Goal: Task Accomplishment & Management: Complete application form

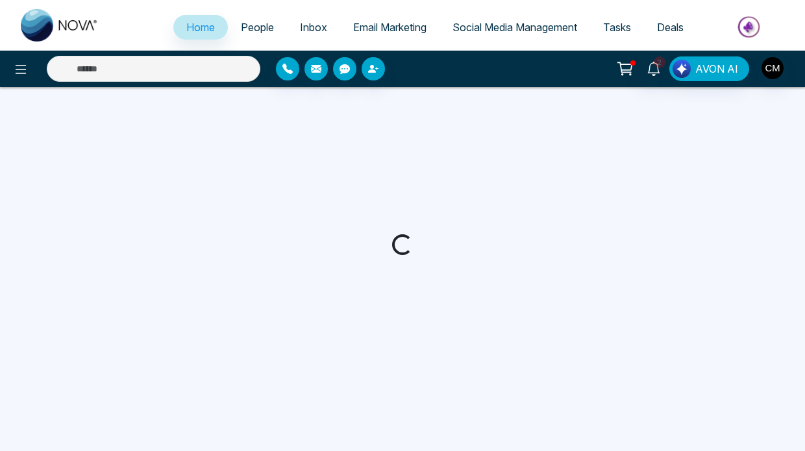
select select "*"
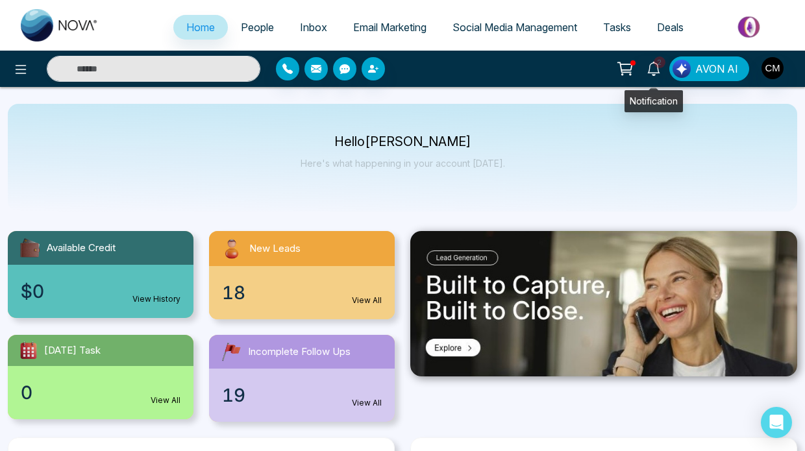
click at [661, 66] on span "2" at bounding box center [660, 62] width 12 height 12
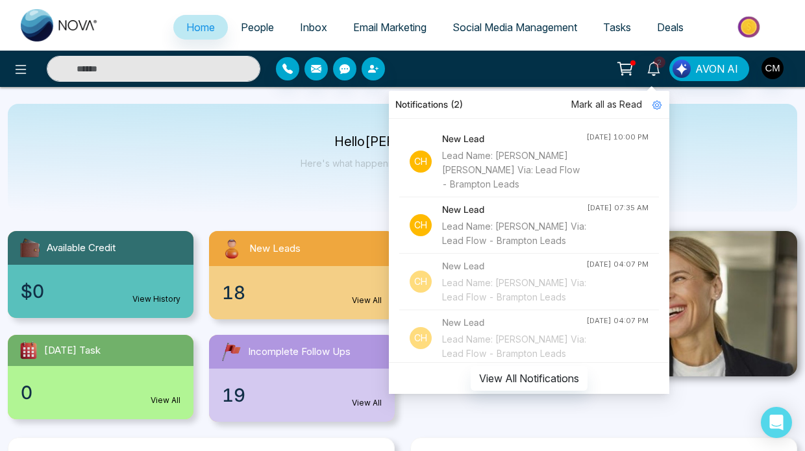
click at [549, 152] on div "Lead Name: [PERSON_NAME] [PERSON_NAME] Via: Lead Flow - Brampton Leads" at bounding box center [514, 170] width 144 height 43
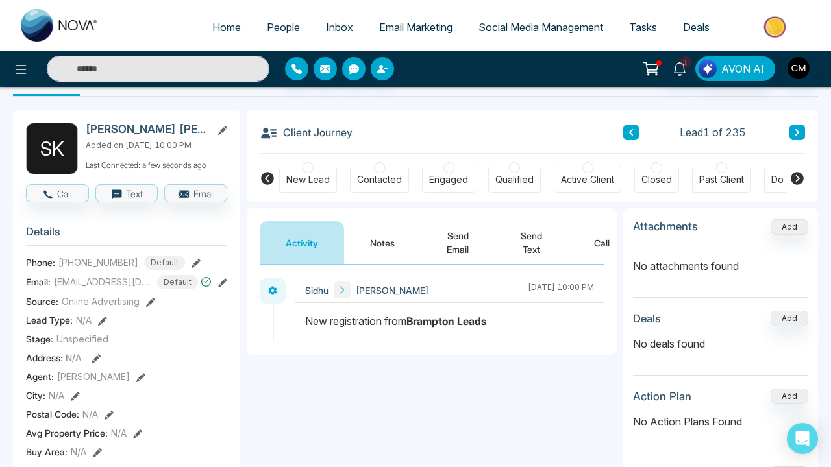
scroll to position [42, 0]
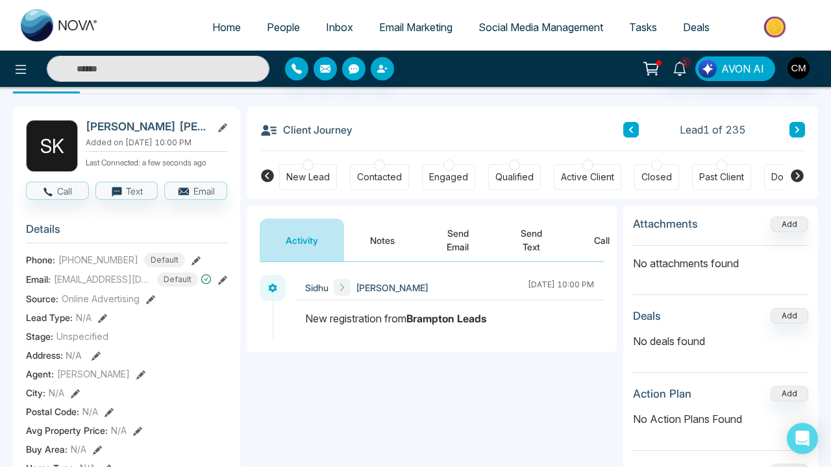
click at [365, 236] on button "Notes" at bounding box center [382, 240] width 77 height 43
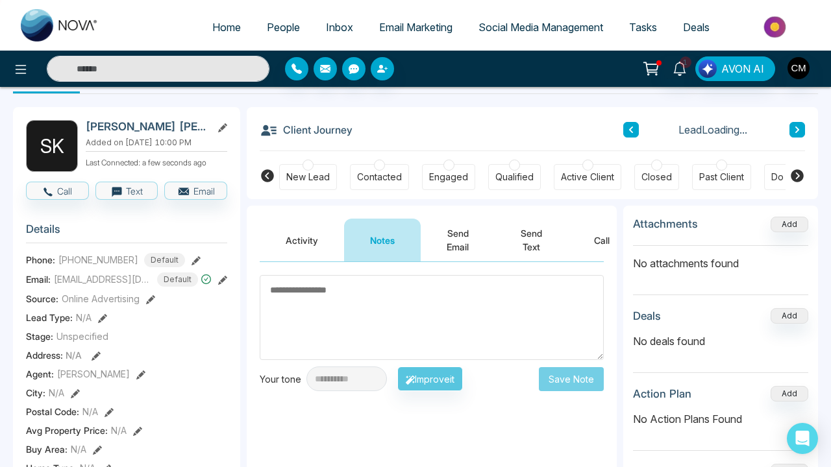
click at [308, 177] on div "New Lead" at bounding box center [307, 177] width 43 height 13
click at [303, 234] on button "Activity" at bounding box center [302, 240] width 84 height 43
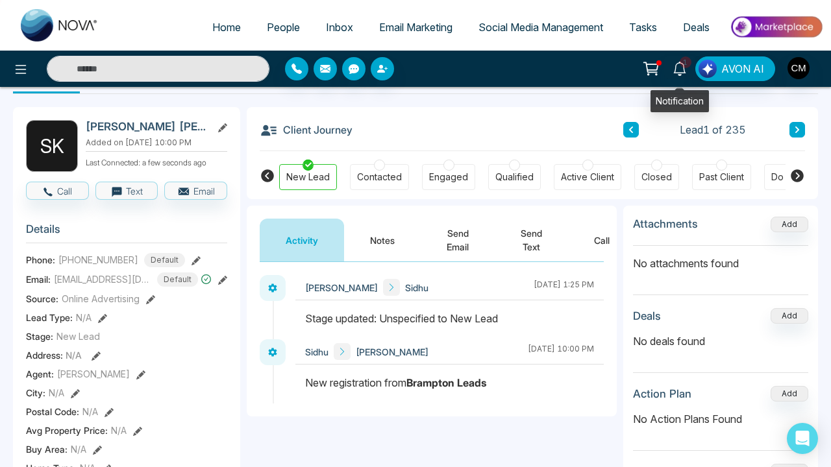
click at [684, 69] on icon at bounding box center [680, 69] width 14 height 14
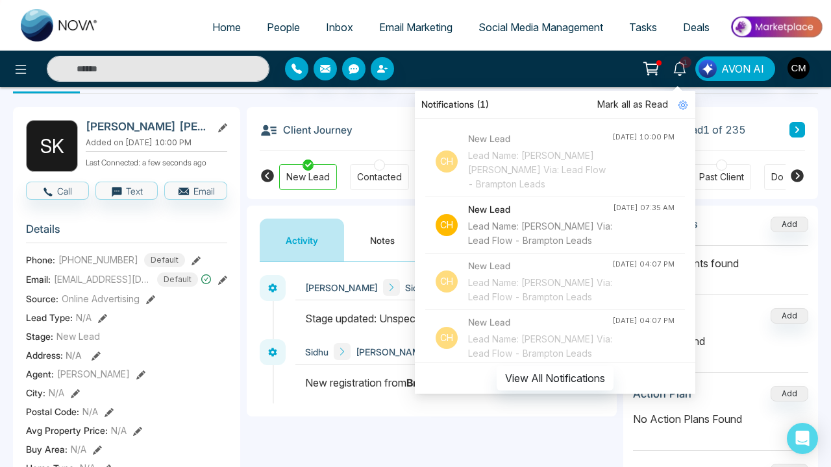
click at [635, 106] on span "Mark all as Read" at bounding box center [632, 104] width 71 height 14
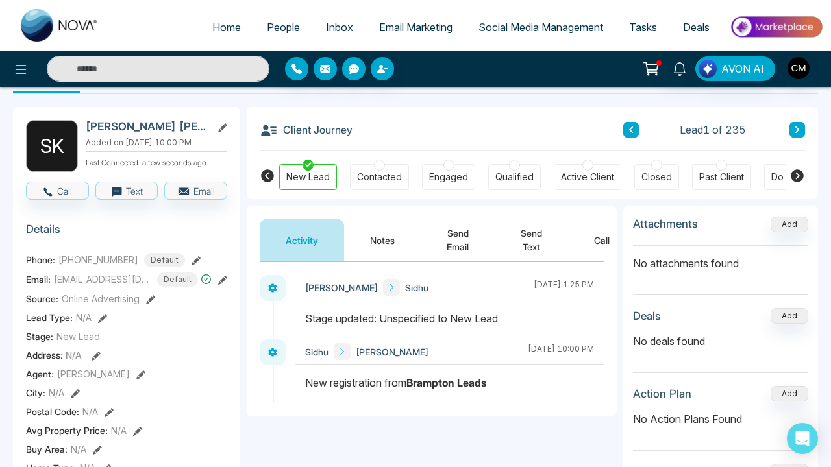
click at [663, 76] on button at bounding box center [651, 68] width 26 height 25
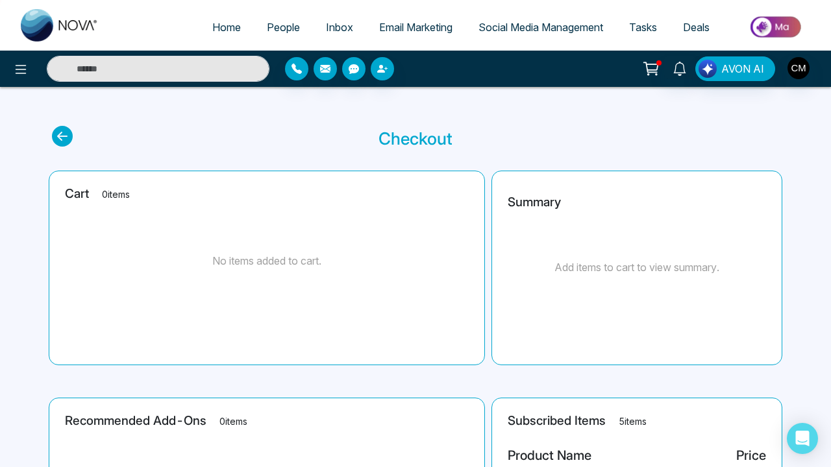
click at [52, 130] on icon at bounding box center [62, 136] width 21 height 21
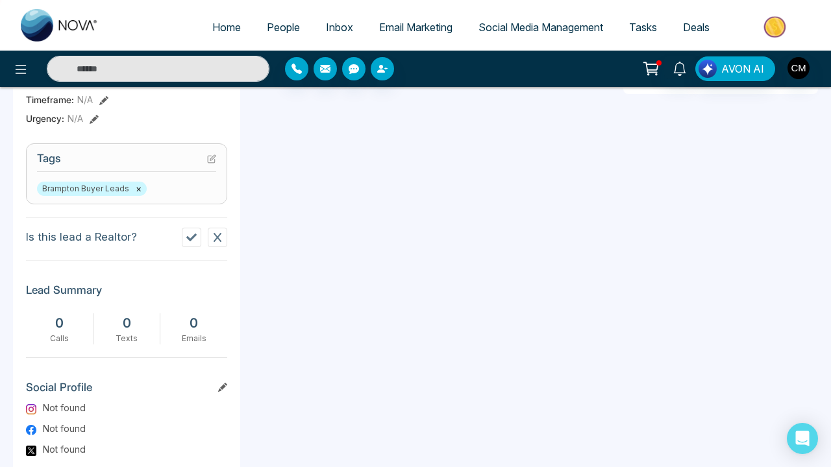
scroll to position [488, 0]
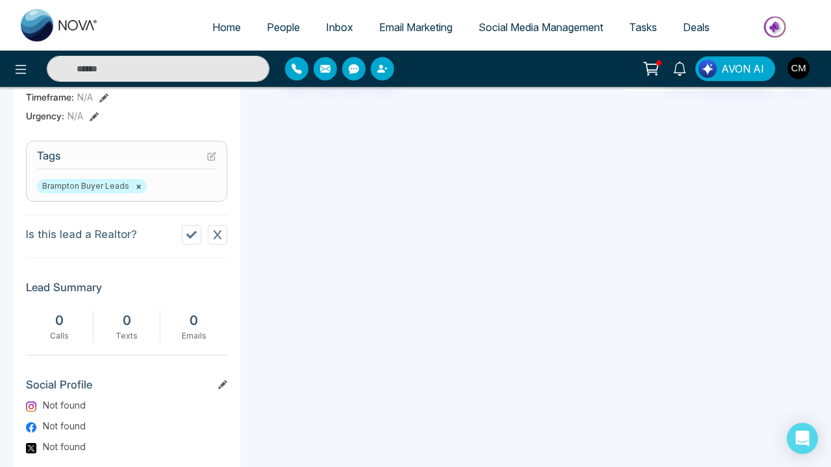
click at [223, 239] on button at bounding box center [217, 234] width 19 height 19
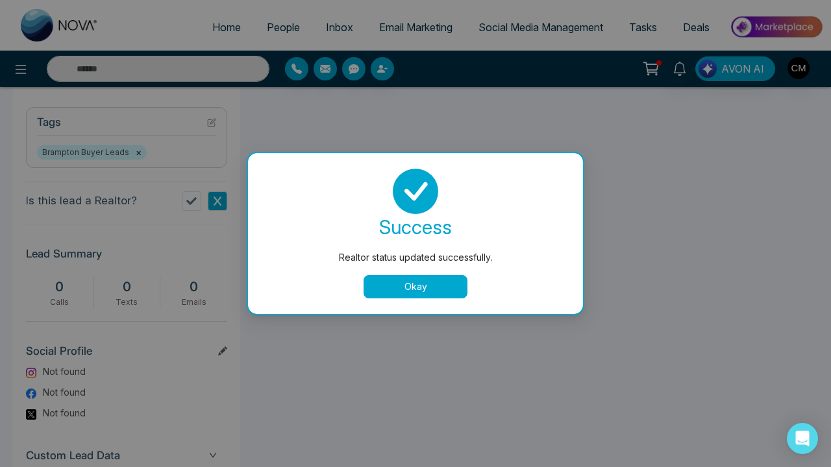
click at [380, 307] on div "success Realtor status updated successfully. Okay" at bounding box center [415, 233] width 335 height 161
click at [382, 298] on button "Okay" at bounding box center [416, 286] width 104 height 23
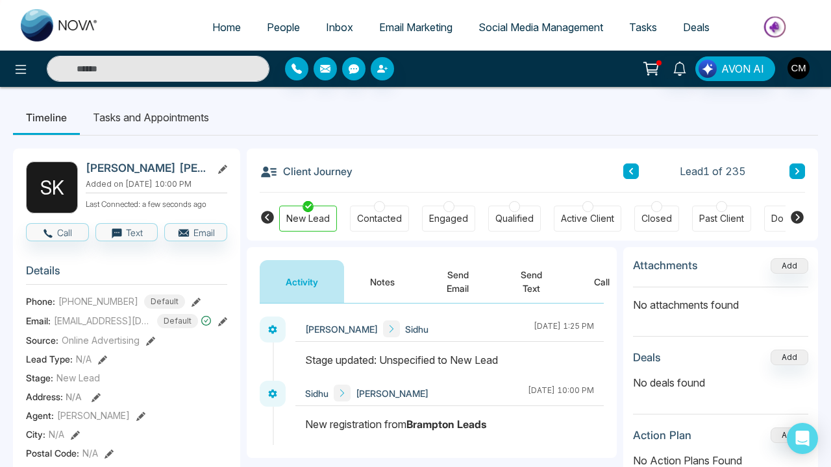
scroll to position [0, 0]
click at [610, 279] on button "Call" at bounding box center [602, 281] width 68 height 43
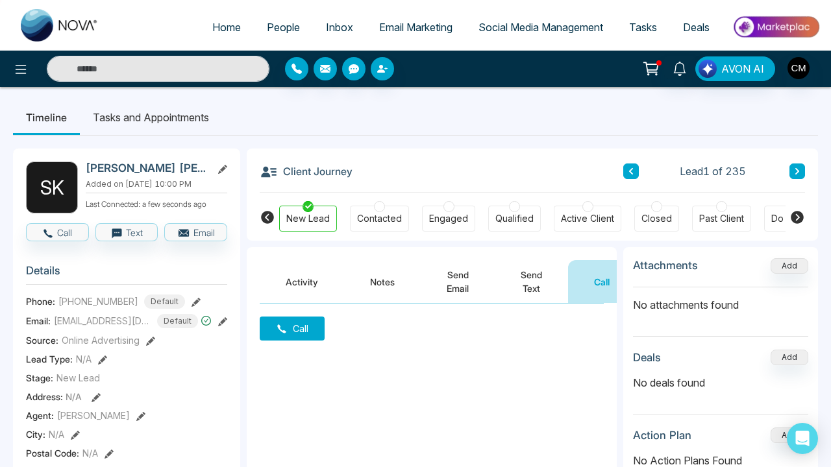
click at [71, 45] on link at bounding box center [60, 26] width 104 height 42
select select "*"
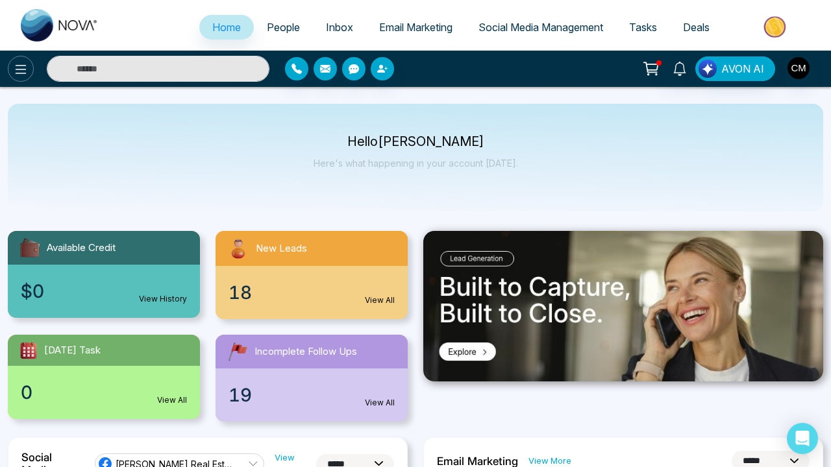
click at [25, 68] on icon at bounding box center [21, 70] width 16 height 16
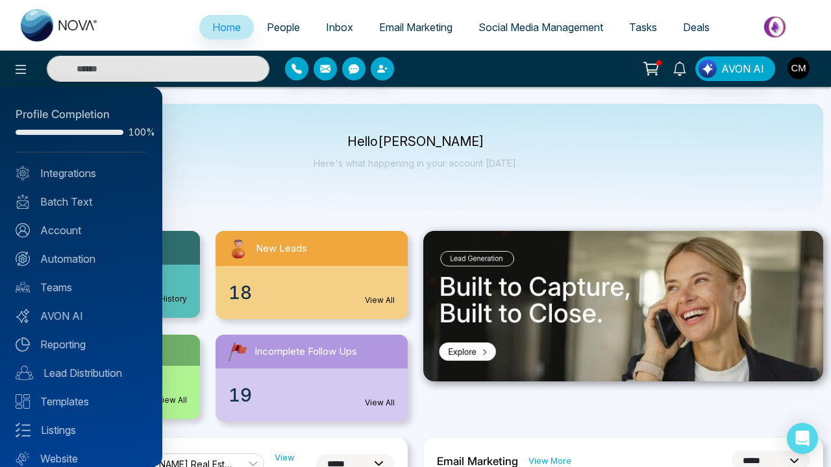
click at [68, 249] on div "Profile Completion 100% Integrations Batch Text Account Automation Teams AVON A…" at bounding box center [81, 277] width 162 height 380
click at [67, 254] on link "Automation" at bounding box center [81, 259] width 131 height 16
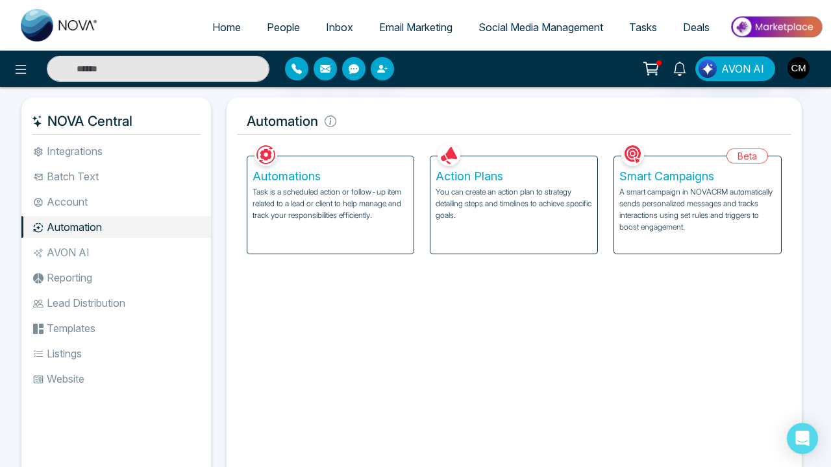
click at [699, 189] on p "A smart campaign in NOVACRM automatically sends personalized messages and track…" at bounding box center [697, 209] width 156 height 47
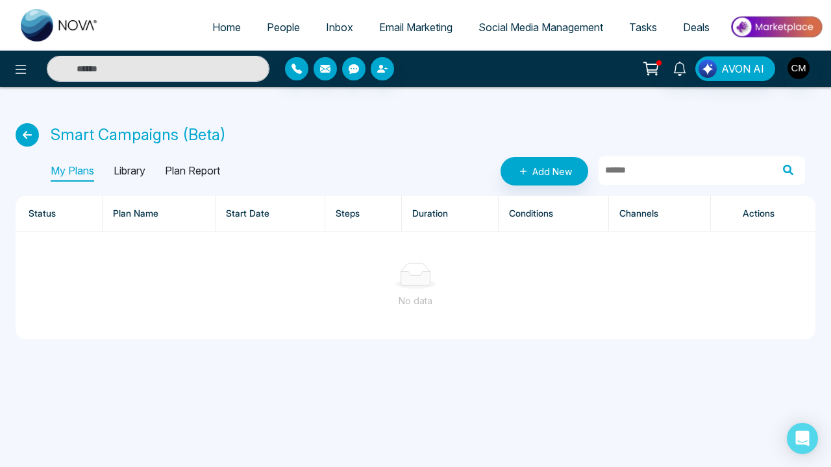
click at [145, 174] on p "Library" at bounding box center [130, 171] width 32 height 21
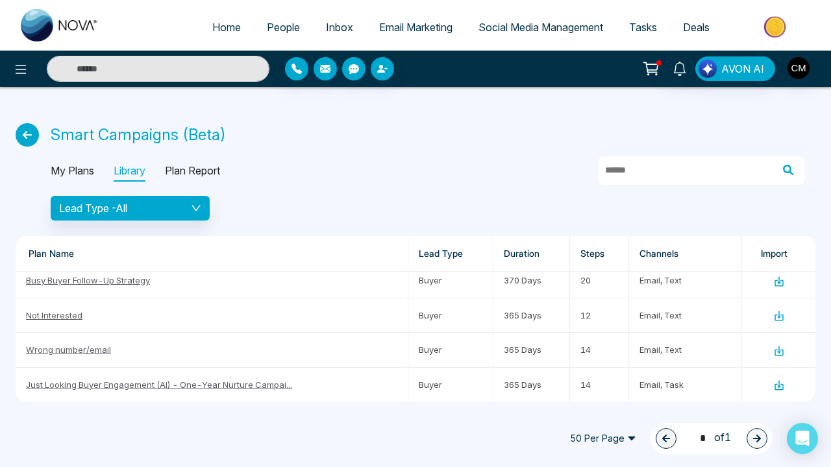
scroll to position [1257, 0]
click at [188, 179] on p "Plan Report" at bounding box center [192, 171] width 55 height 21
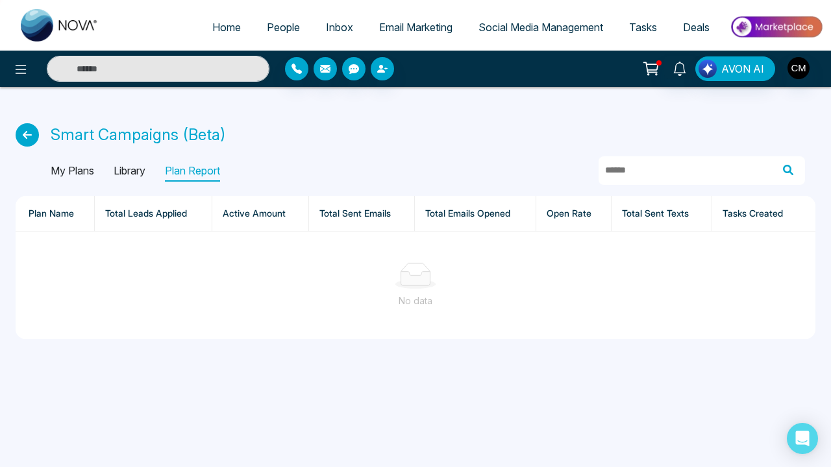
click at [82, 184] on div "My Plans Library Plan Report" at bounding box center [428, 171] width 754 height 29
click at [74, 175] on p "My Plans" at bounding box center [72, 171] width 43 height 21
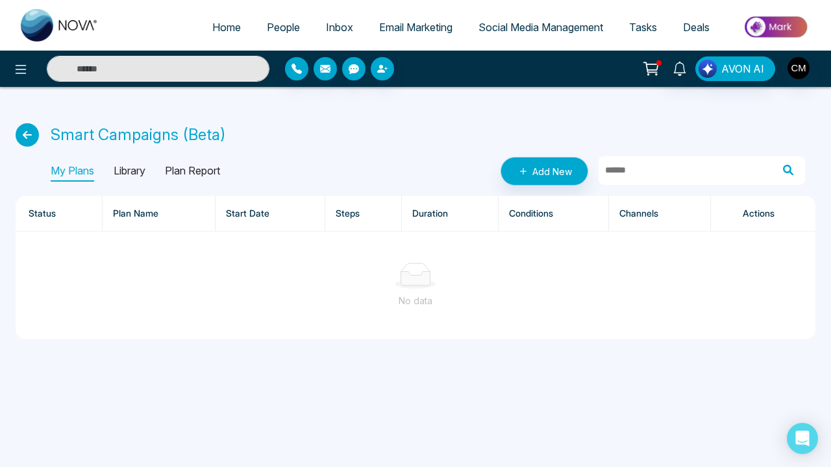
click at [569, 176] on link "Add New" at bounding box center [545, 171] width 88 height 29
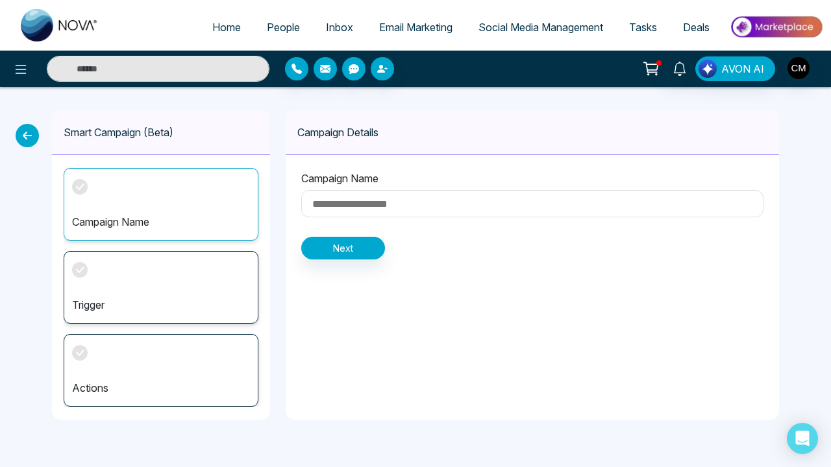
click at [341, 203] on input at bounding box center [532, 203] width 462 height 27
type input "**********"
click at [330, 253] on button "Next" at bounding box center [343, 248] width 84 height 23
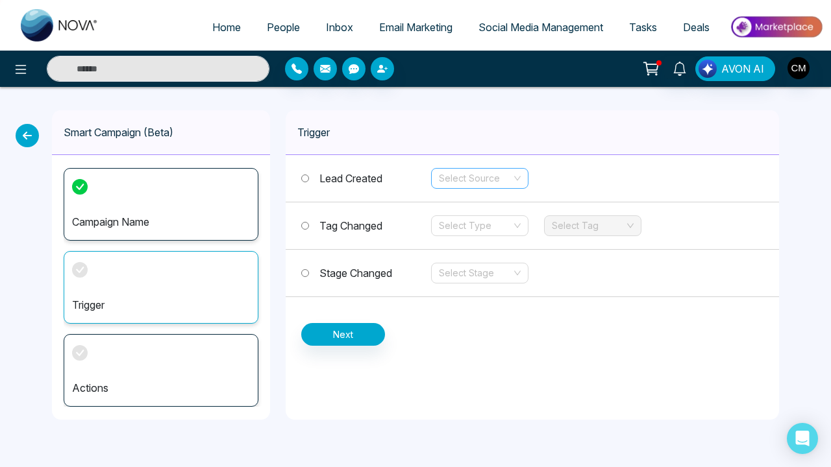
click at [475, 188] on input "search" at bounding box center [475, 178] width 73 height 19
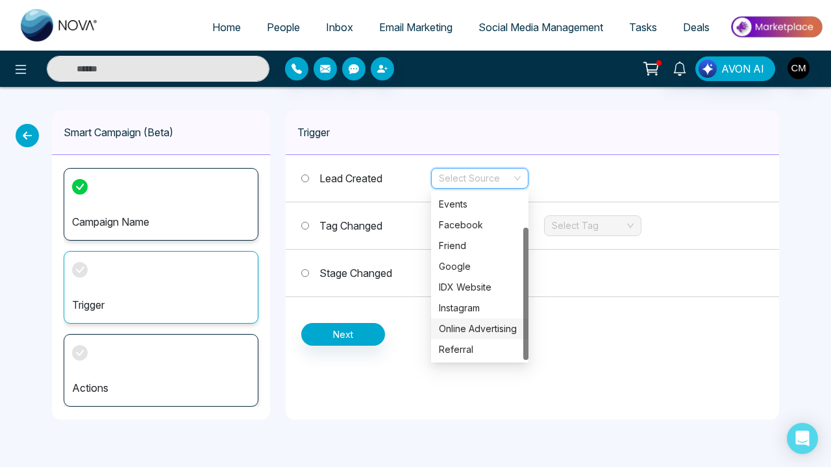
click at [468, 334] on div "Online Advertising" at bounding box center [480, 329] width 82 height 14
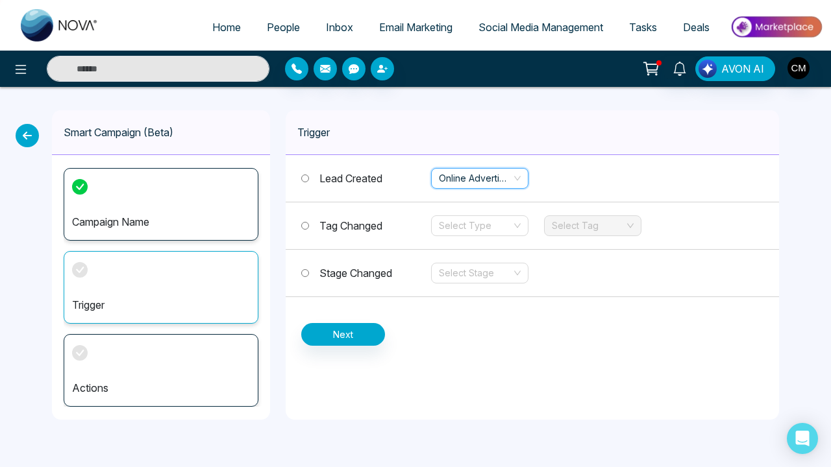
click at [382, 232] on span "Tag Changed" at bounding box center [350, 225] width 63 height 13
click at [357, 174] on span "Lead Created" at bounding box center [350, 178] width 63 height 13
click at [360, 269] on span "Stage Changed" at bounding box center [355, 273] width 73 height 13
click at [360, 234] on div "Tag Changed Select Type Select Tag" at bounding box center [532, 226] width 493 height 47
click at [378, 223] on span "Tag Changed" at bounding box center [350, 225] width 63 height 13
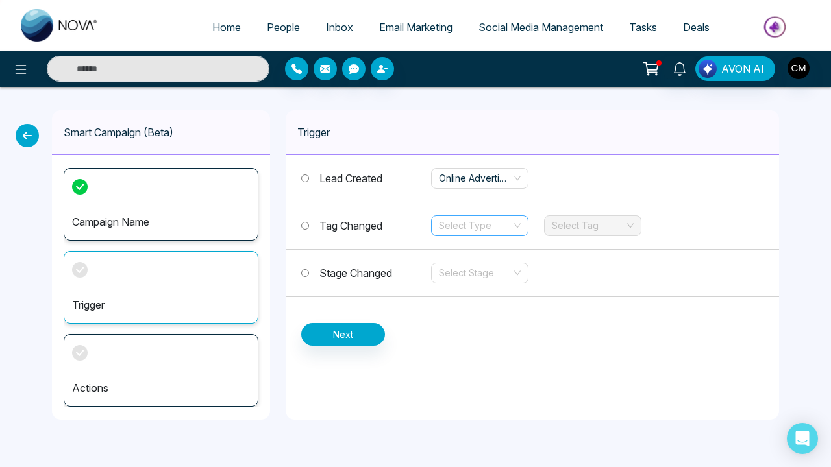
click at [490, 227] on input "search" at bounding box center [475, 225] width 73 height 19
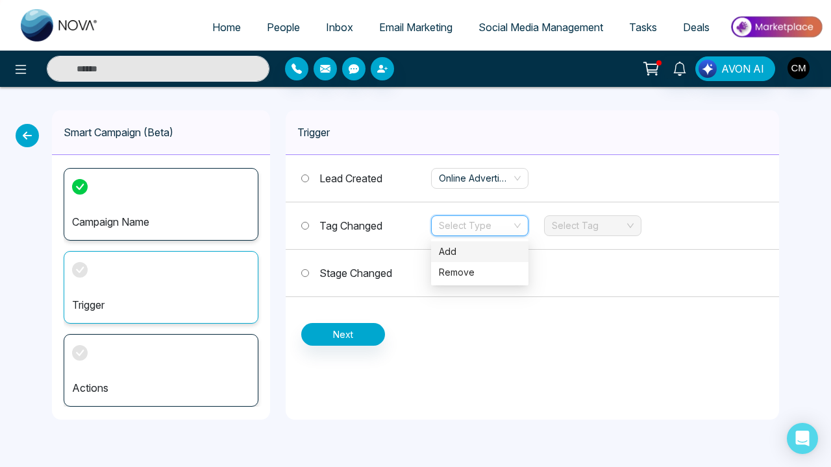
click at [475, 254] on div "Add" at bounding box center [480, 252] width 82 height 14
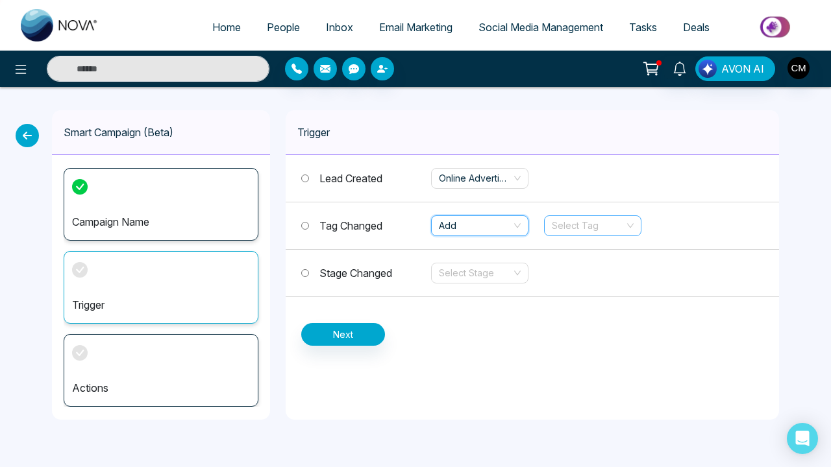
click at [575, 234] on input "search" at bounding box center [588, 225] width 73 height 19
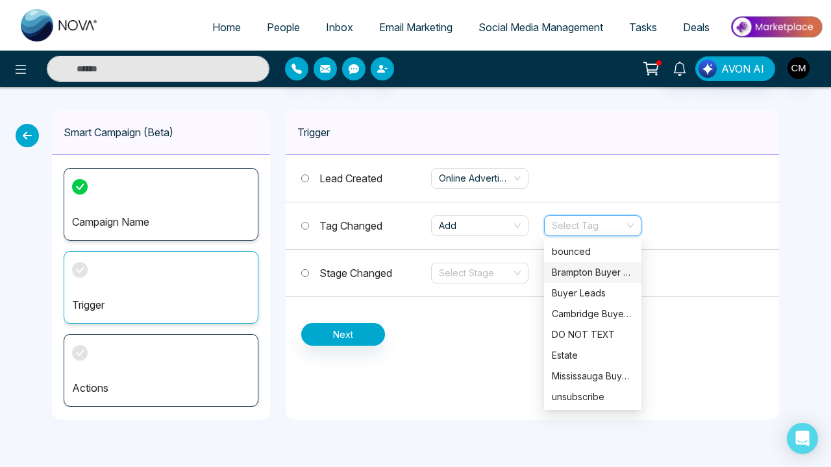
click at [584, 269] on div "Brampton Buyer Leads" at bounding box center [593, 273] width 82 height 14
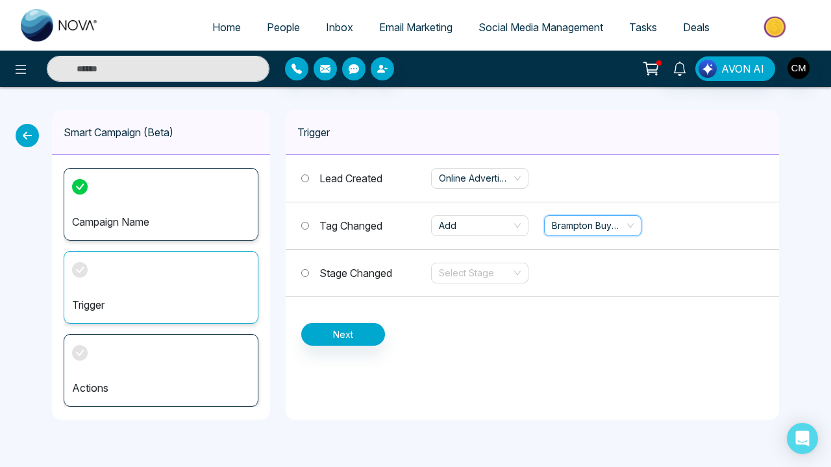
click at [482, 352] on div "Trigger Lead Created Online Advertising Tag Changed Add Brampton Buyer Leads Br…" at bounding box center [532, 265] width 493 height 310
click at [351, 268] on span "Stage Changed" at bounding box center [355, 273] width 73 height 13
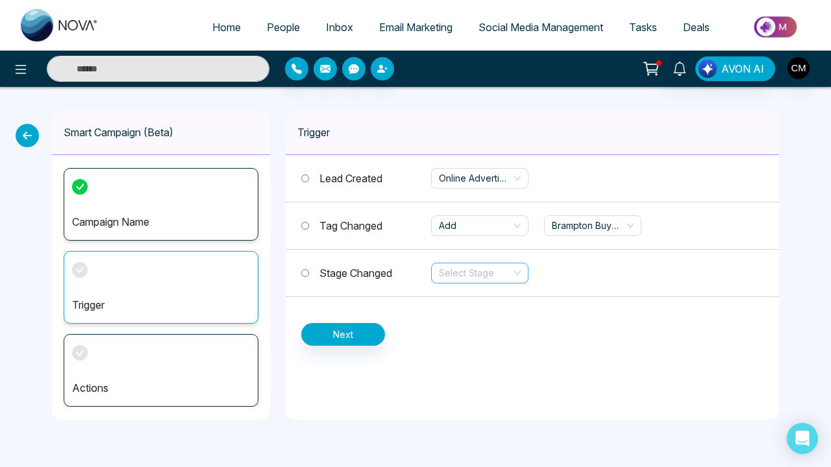
click at [491, 269] on input "search" at bounding box center [475, 273] width 73 height 19
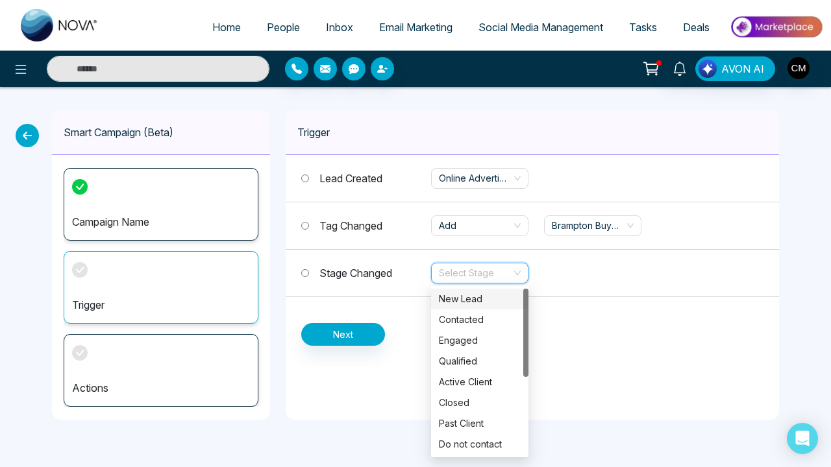
click at [336, 223] on span "Tag Changed" at bounding box center [350, 225] width 63 height 13
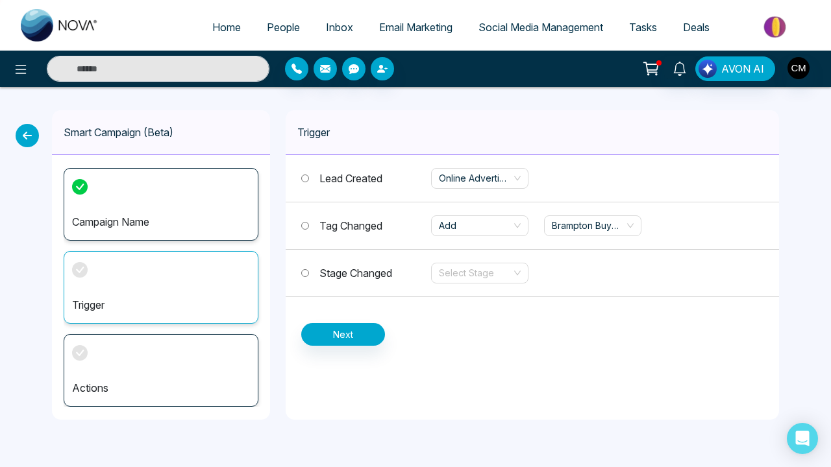
click at [327, 330] on button "Next" at bounding box center [343, 334] width 84 height 23
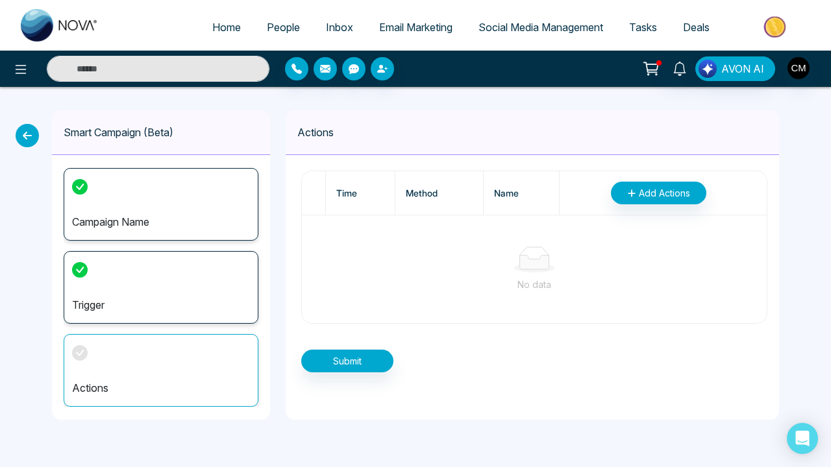
click at [667, 188] on span "Add Actions" at bounding box center [664, 193] width 51 height 14
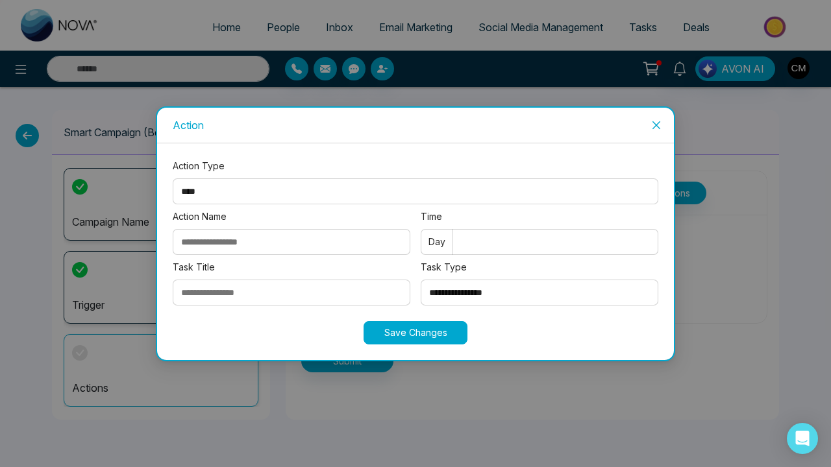
select select "*****"
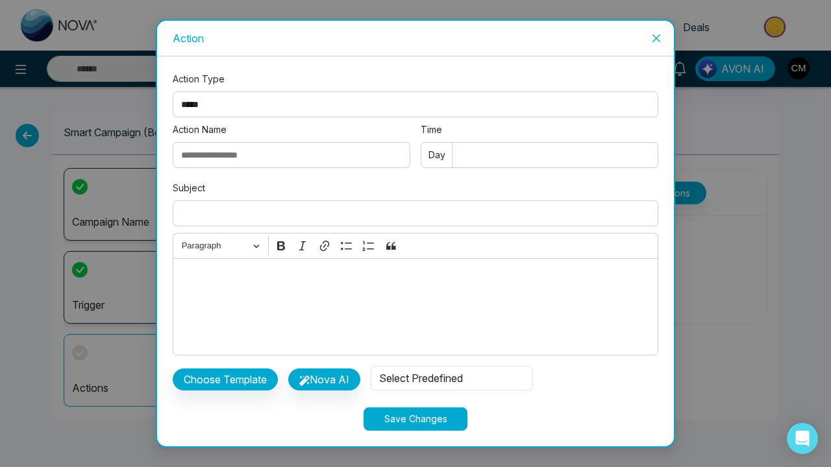
click at [356, 153] on input "Action Name" at bounding box center [292, 155] width 238 height 26
click at [497, 157] on input "Time" at bounding box center [540, 155] width 238 height 26
type input "*"
click at [441, 176] on div "**********" at bounding box center [416, 237] width 486 height 330
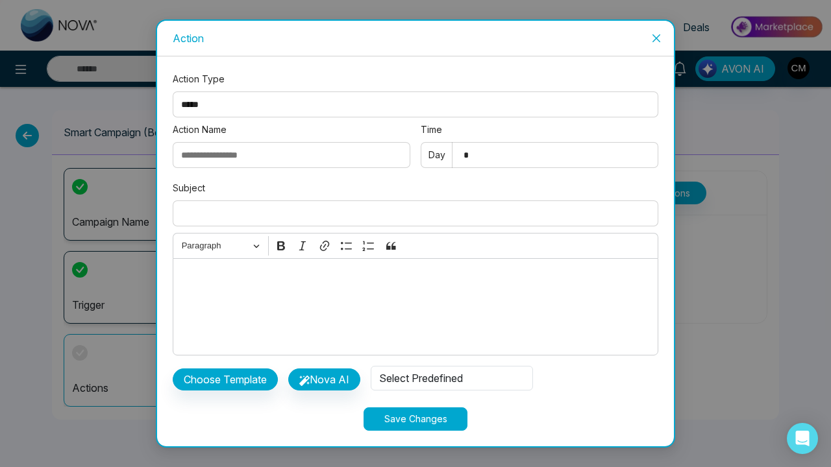
click at [256, 382] on button "Choose Template" at bounding box center [225, 380] width 105 height 22
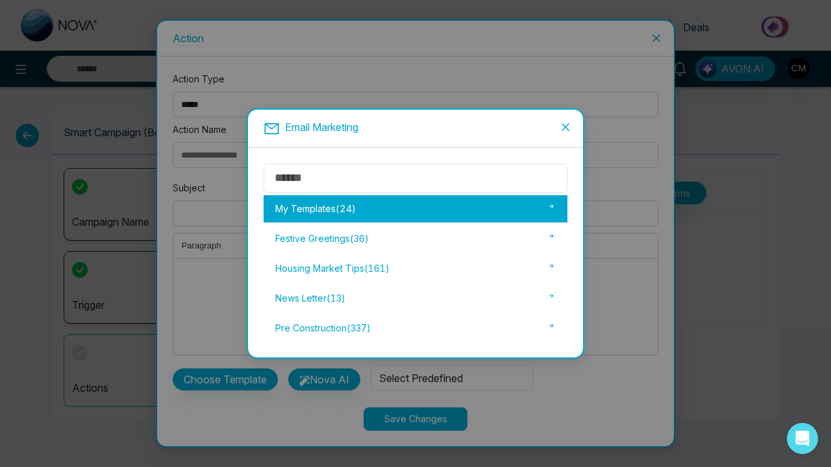
click at [367, 206] on div "My Templates ( 24 )" at bounding box center [416, 208] width 304 height 27
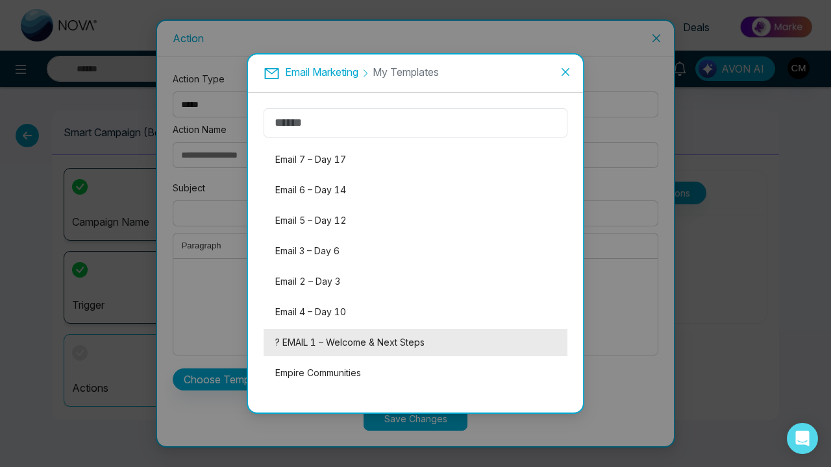
scroll to position [483, 0]
click at [326, 338] on li "? EMAIL 1 – Welcome & Next Steps" at bounding box center [416, 342] width 304 height 27
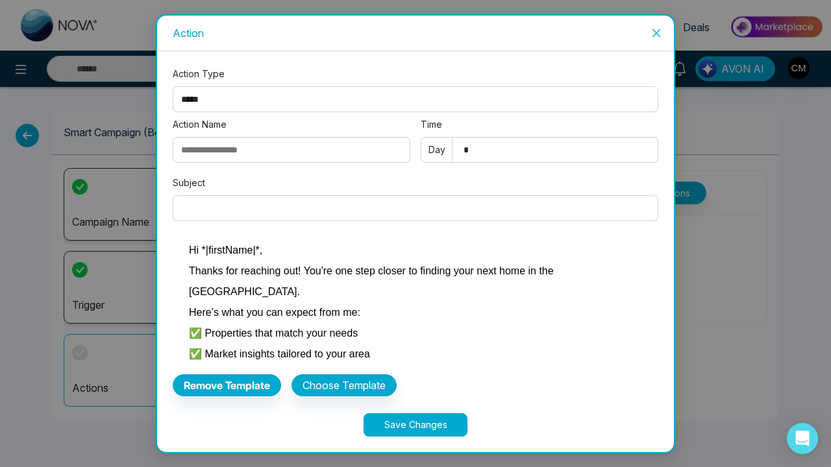
scroll to position [186, 0]
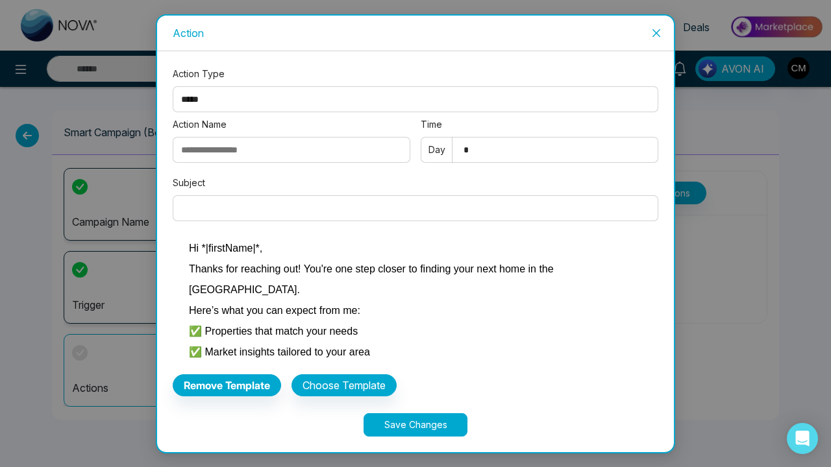
click at [391, 209] on input "Subject" at bounding box center [416, 208] width 486 height 26
click at [314, 305] on span "Here’s what you can expect from me:" at bounding box center [274, 310] width 171 height 11
click at [233, 204] on input "Subject" at bounding box center [416, 208] width 486 height 26
paste input "**********"
type input "**********"
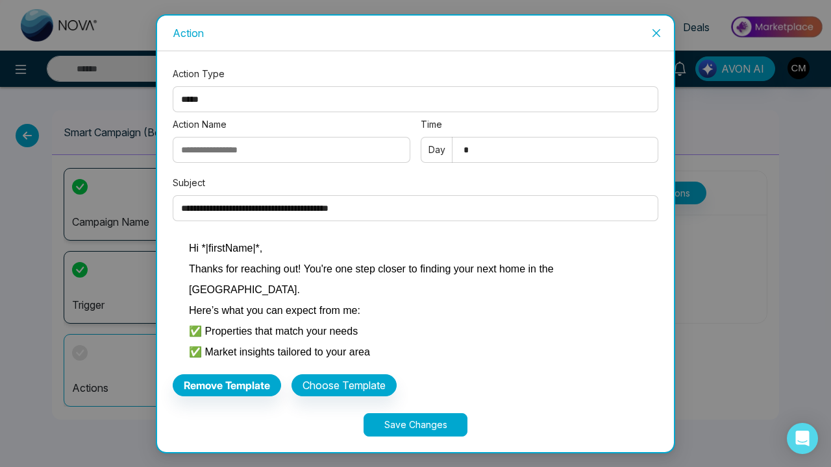
click at [249, 154] on input "Action Name" at bounding box center [292, 150] width 238 height 26
type input "*******"
click at [423, 428] on button "Save Changes" at bounding box center [416, 425] width 104 height 23
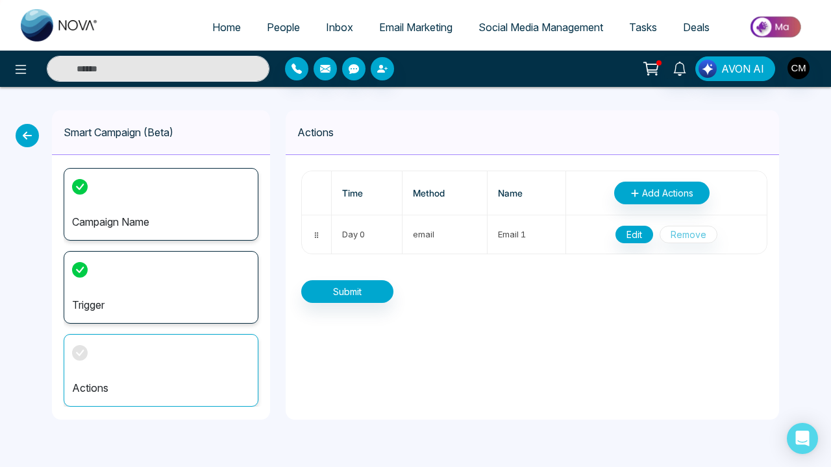
click at [626, 192] on button "Add Actions" at bounding box center [661, 193] width 95 height 23
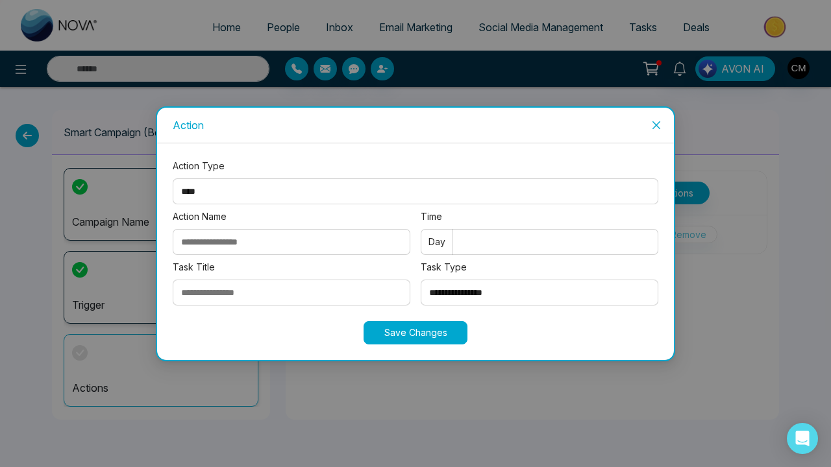
select select "****"
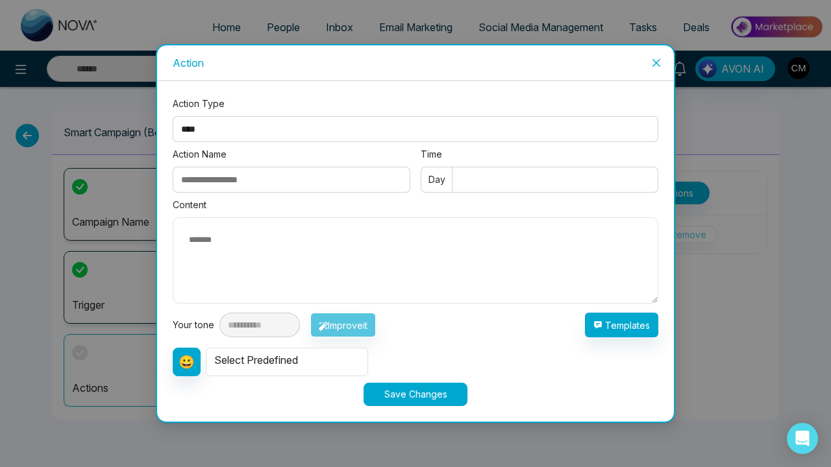
click at [488, 190] on input "Time" at bounding box center [540, 180] width 238 height 26
type input "*"
click at [336, 181] on input "Action Name" at bounding box center [292, 180] width 238 height 26
click at [606, 325] on button "Templates" at bounding box center [621, 325] width 73 height 25
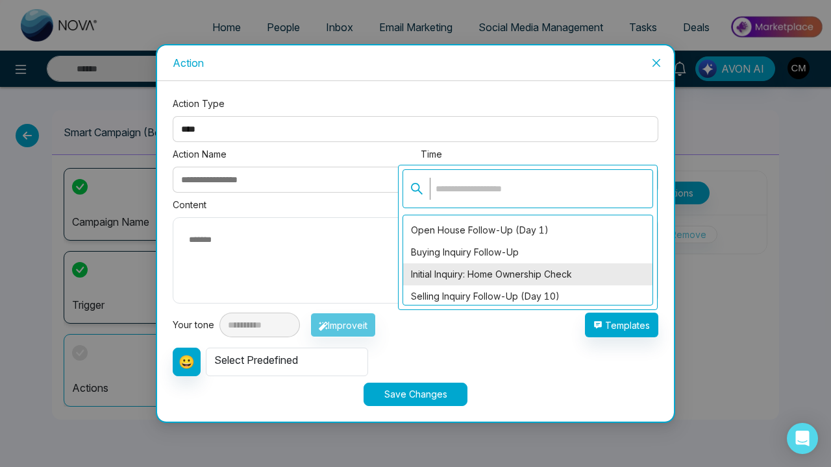
scroll to position [1674, 0]
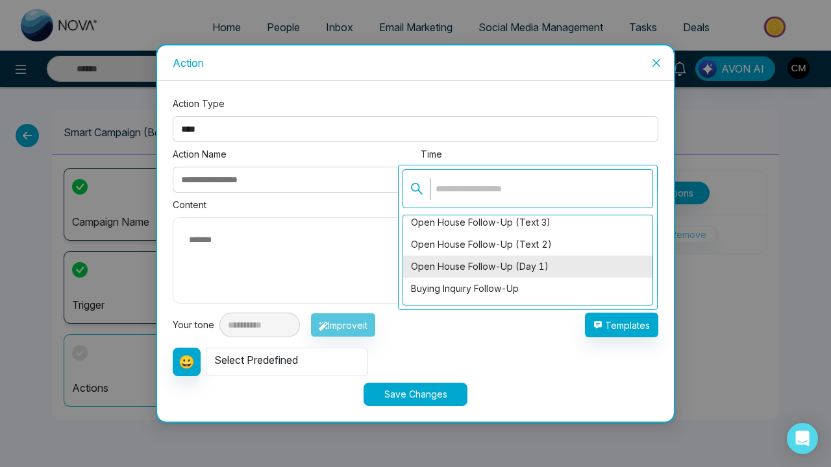
click at [491, 272] on div "Open House Follow-Up (Day 1)" at bounding box center [527, 267] width 249 height 22
type textarea "**********"
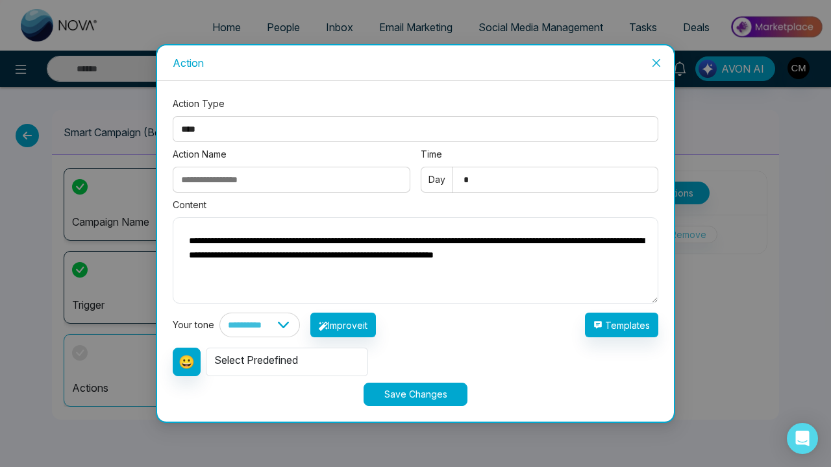
click at [311, 265] on textarea "**********" at bounding box center [416, 260] width 486 height 86
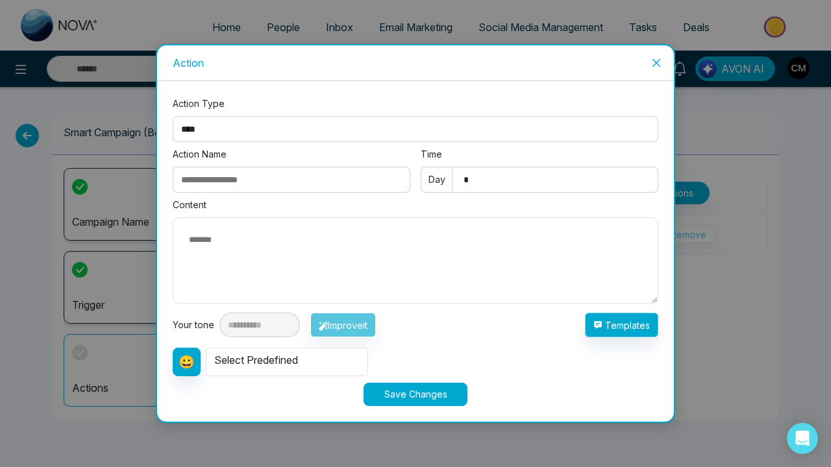
click at [657, 333] on button "Templates" at bounding box center [621, 325] width 73 height 25
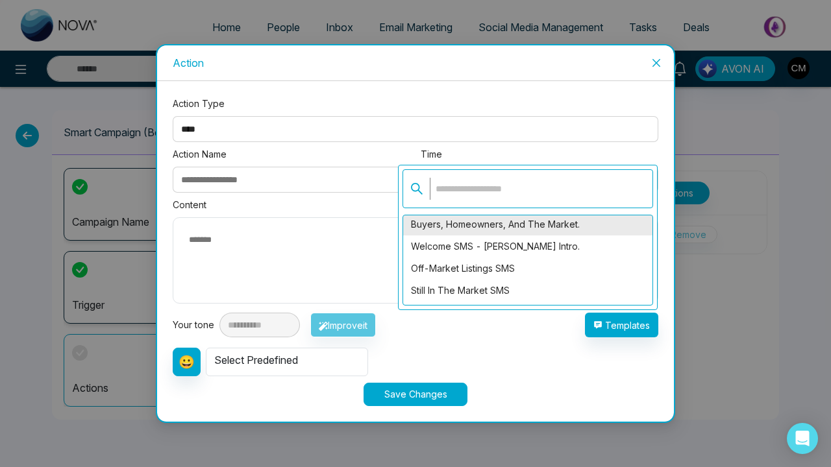
scroll to position [19, 0]
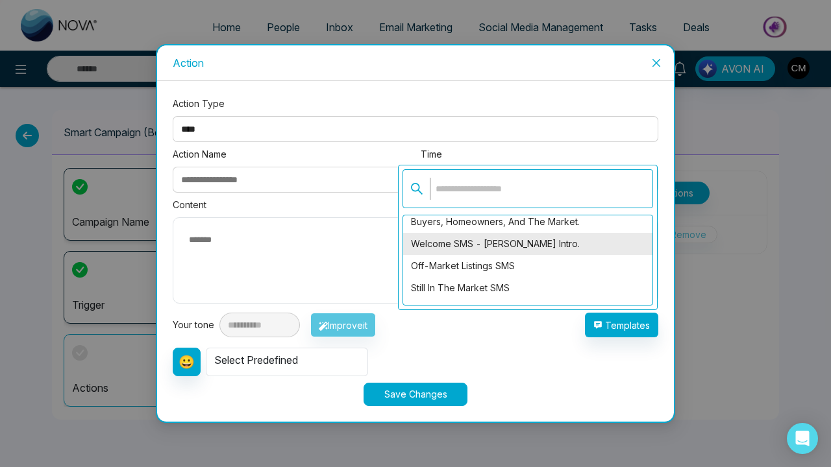
click at [528, 249] on div "Welcome SMS - [PERSON_NAME] Intro." at bounding box center [527, 244] width 249 height 22
type textarea "**********"
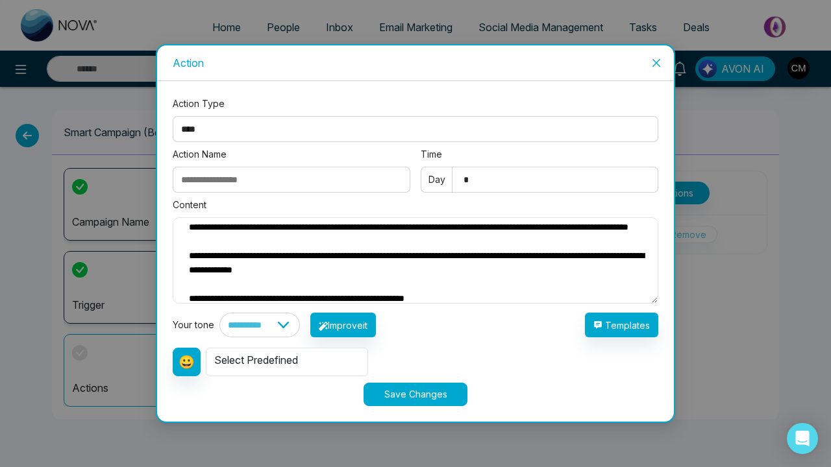
scroll to position [43, 0]
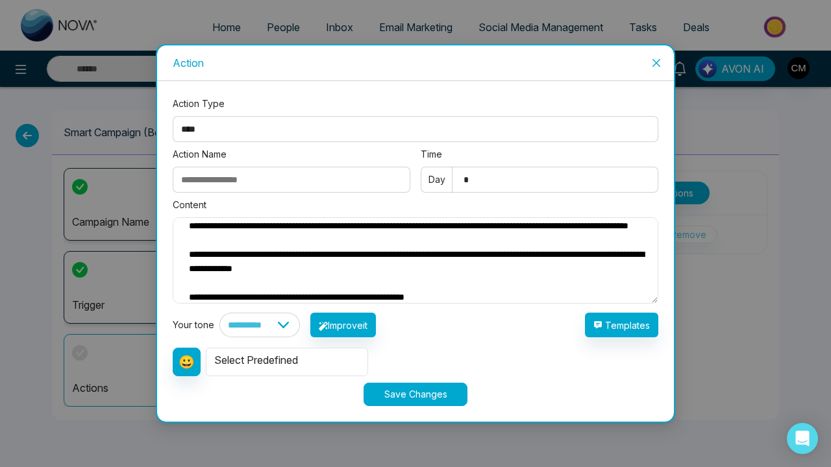
click at [270, 177] on input "Action Name" at bounding box center [292, 180] width 238 height 26
click at [270, 177] on input "*" at bounding box center [292, 180] width 238 height 26
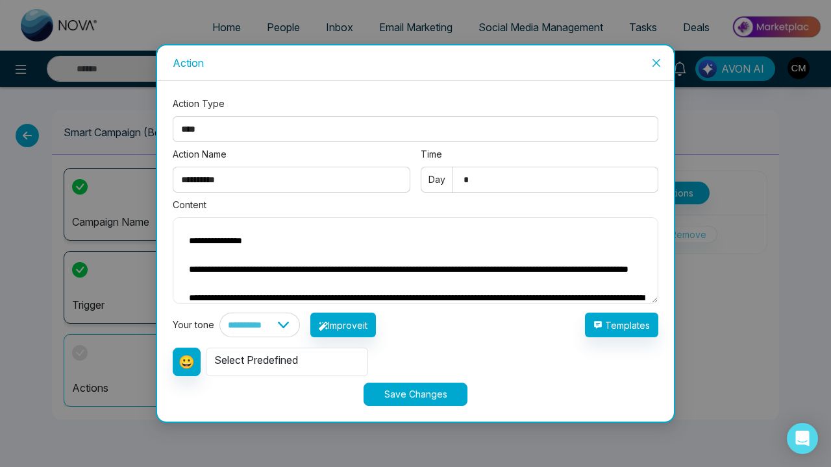
scroll to position [0, 0]
type input "**********"
click at [416, 384] on button "Save Changes" at bounding box center [416, 394] width 104 height 23
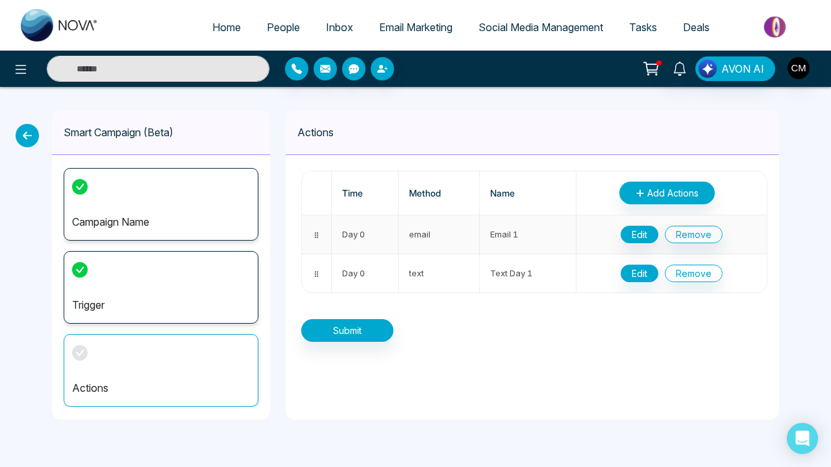
click at [626, 231] on button "Edit" at bounding box center [640, 235] width 38 height 18
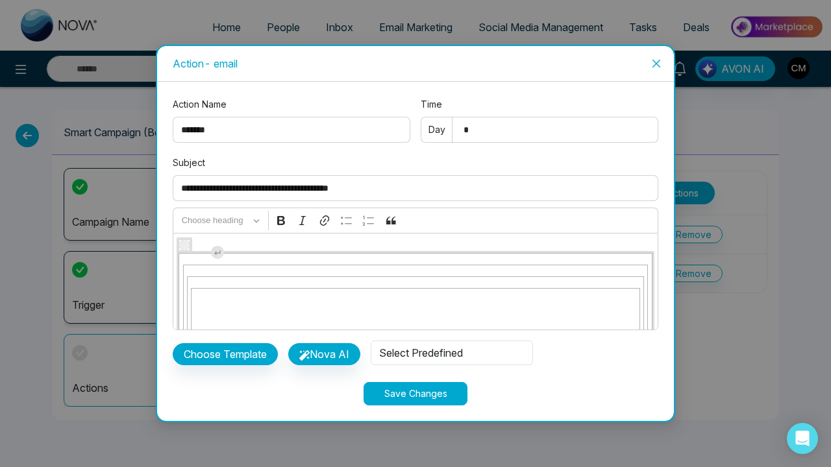
click at [207, 136] on input "*******" at bounding box center [292, 130] width 238 height 26
click at [206, 129] on input "*******" at bounding box center [292, 130] width 238 height 26
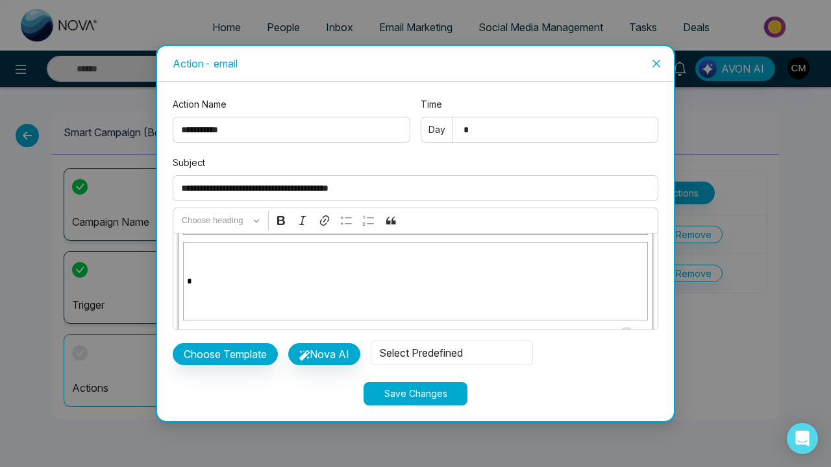
type input "**********"
click at [415, 400] on button "Save Changes" at bounding box center [416, 393] width 104 height 23
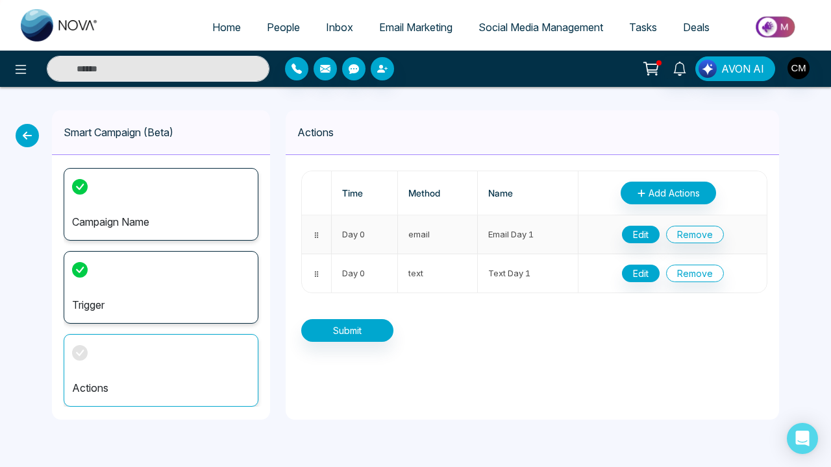
click at [629, 238] on button "Edit" at bounding box center [641, 235] width 38 height 18
type input "**********"
type input "*"
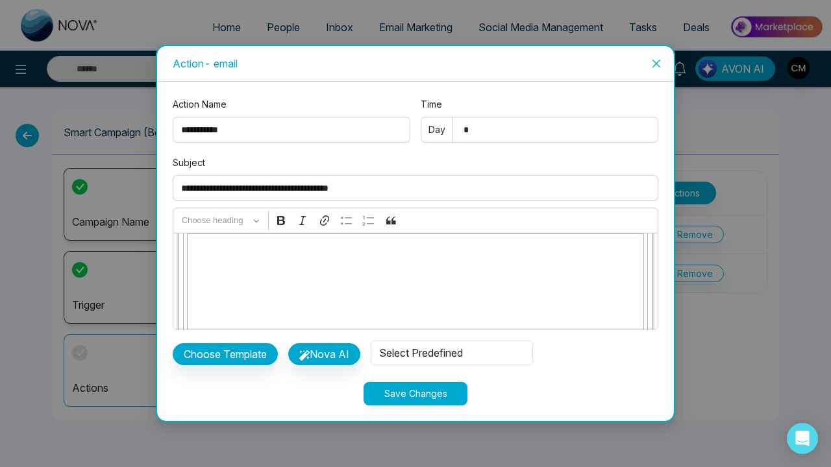
scroll to position [391, 0]
click at [657, 62] on icon "close" at bounding box center [656, 63] width 10 height 10
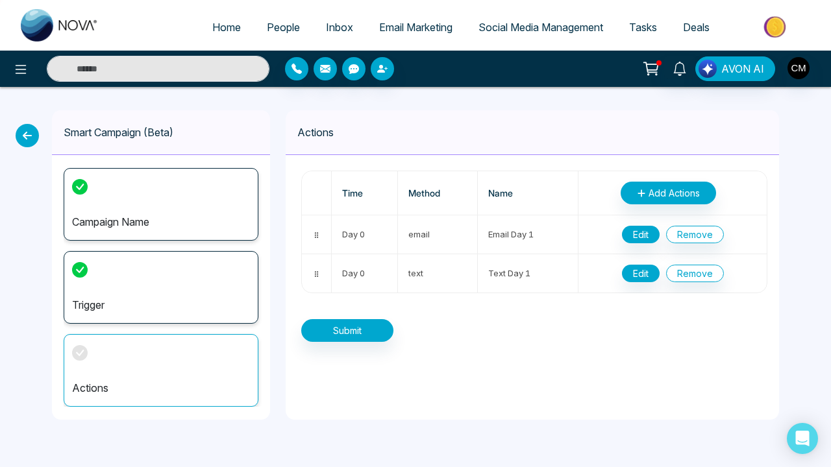
click at [663, 189] on span "Add Actions" at bounding box center [674, 193] width 51 height 14
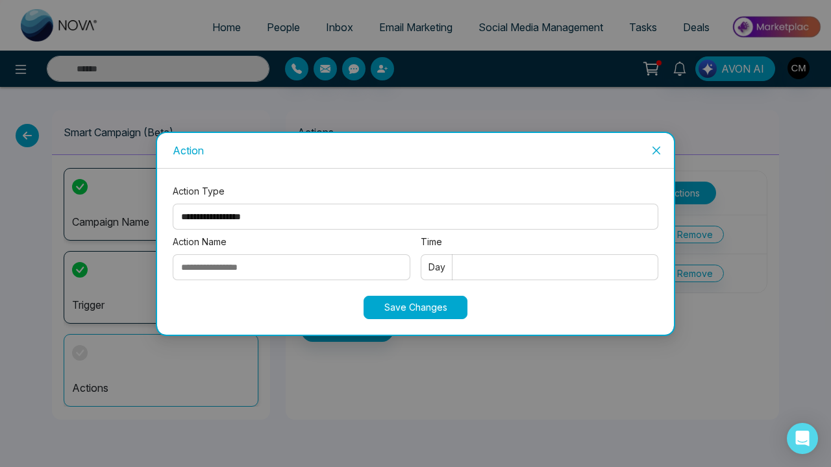
select select "*****"
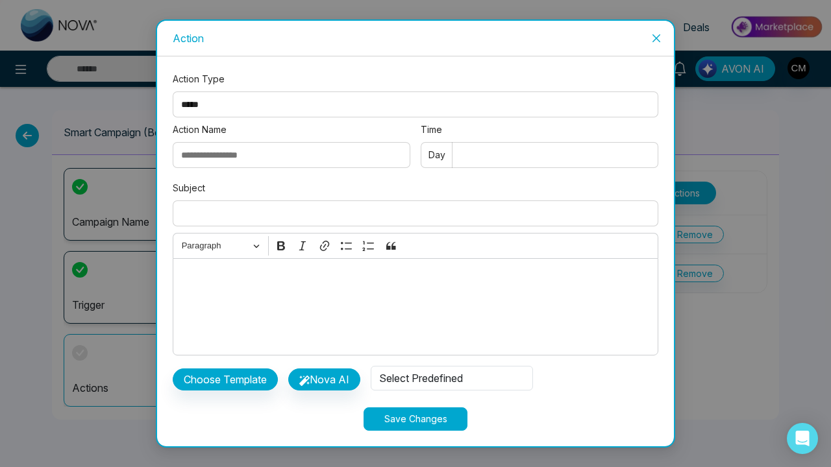
click at [293, 201] on input "Subject" at bounding box center [416, 214] width 486 height 26
click at [258, 296] on div "Editor editing area: main" at bounding box center [416, 306] width 486 height 97
click at [228, 377] on button "Choose Template" at bounding box center [225, 380] width 105 height 22
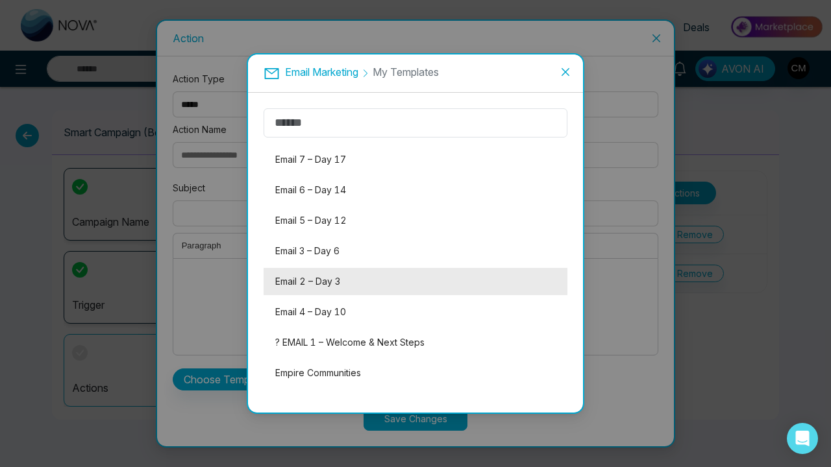
scroll to position [483, 0]
click at [332, 282] on li "Email 2 – Day 3" at bounding box center [416, 281] width 304 height 27
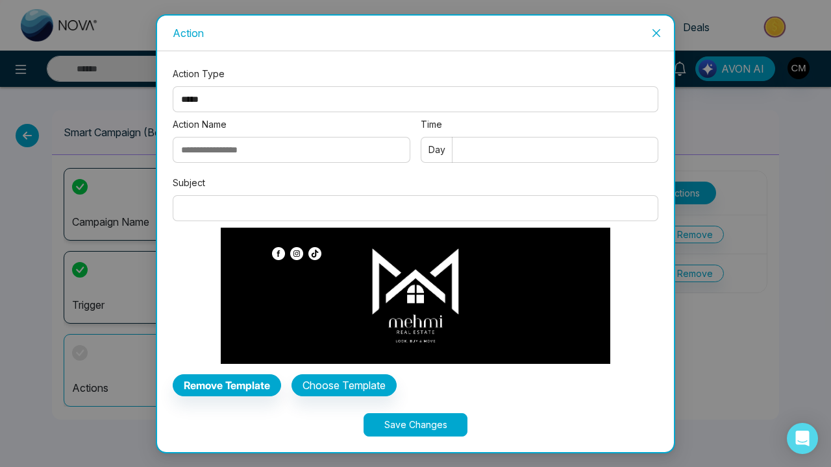
scroll to position [0, 0]
click at [515, 155] on input "Time" at bounding box center [540, 150] width 238 height 26
